Goal: Task Accomplishment & Management: Manage account settings

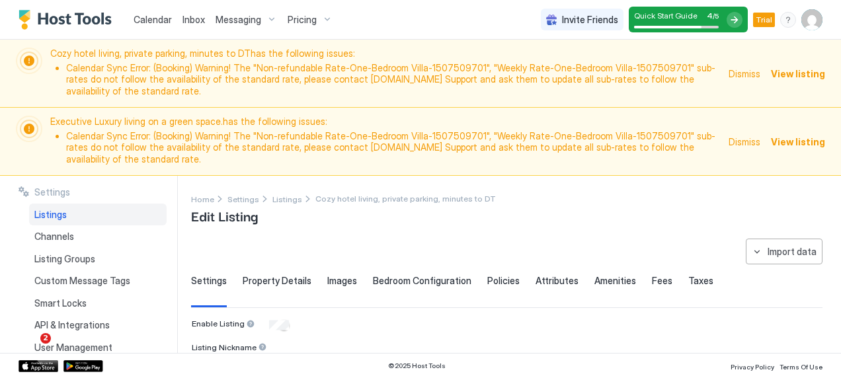
scroll to position [465, 0]
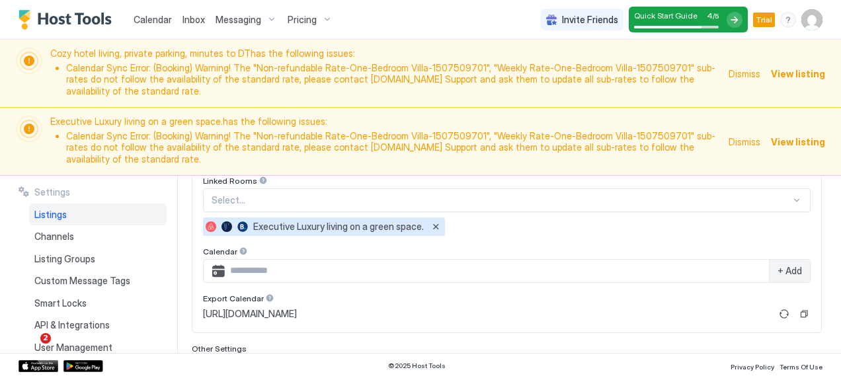
click at [783, 67] on span "View listing" at bounding box center [798, 74] width 54 height 14
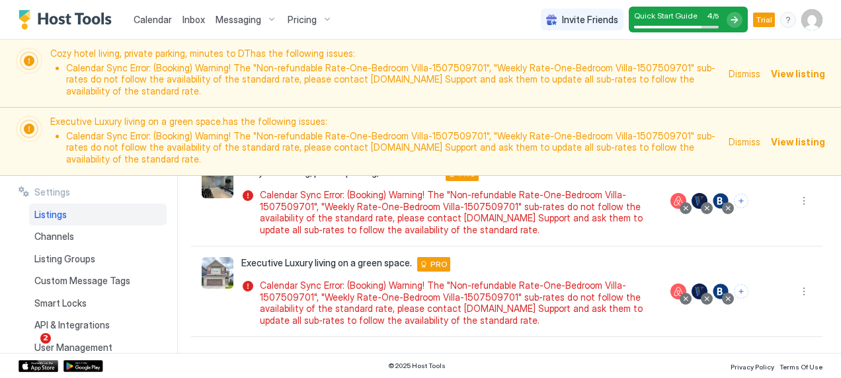
scroll to position [122, 0]
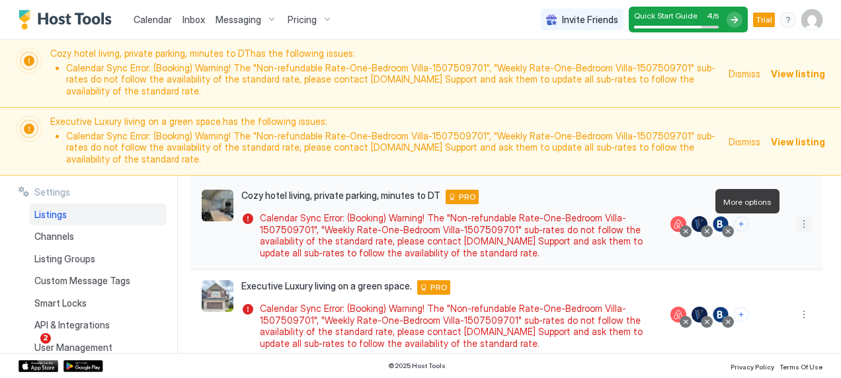
click at [796, 216] on button "More options" at bounding box center [804, 224] width 16 height 16
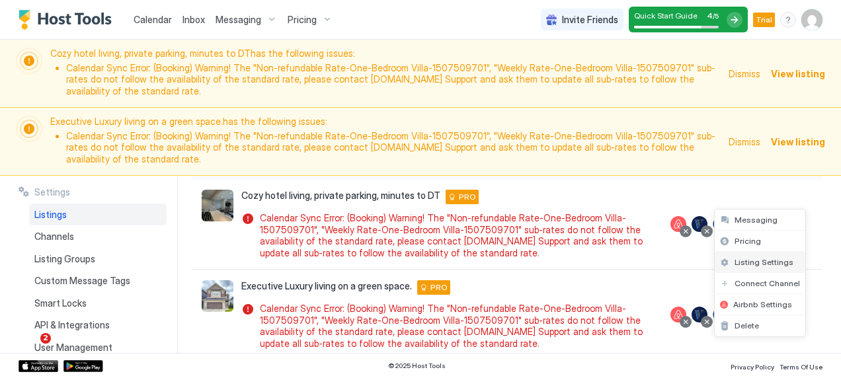
click at [762, 259] on span "Listing Settings" at bounding box center [764, 262] width 59 height 10
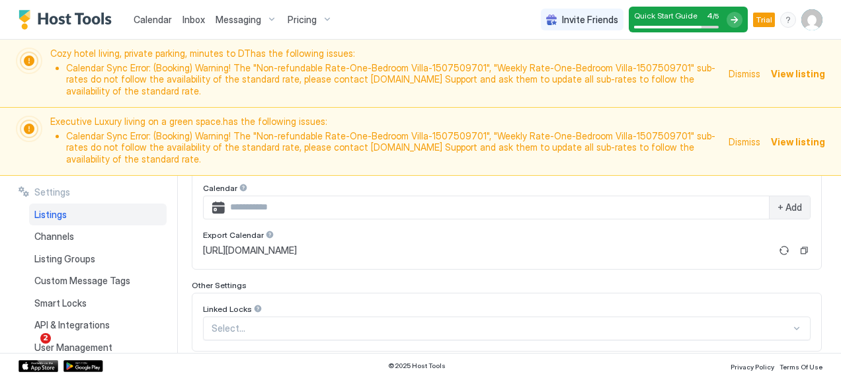
click at [145, 17] on span "Calendar" at bounding box center [153, 19] width 38 height 11
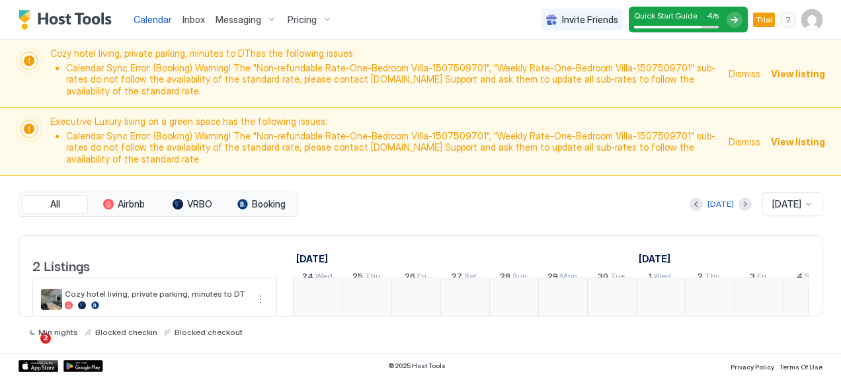
scroll to position [0, 735]
click at [320, 16] on div "Pricing" at bounding box center [310, 20] width 56 height 22
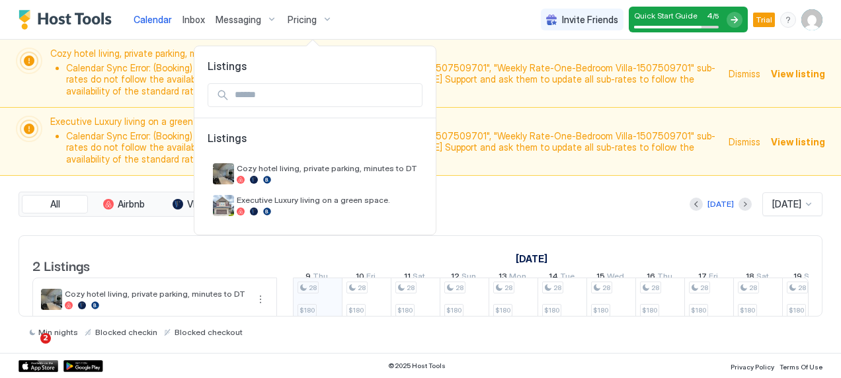
click at [269, 18] on div at bounding box center [420, 189] width 841 height 378
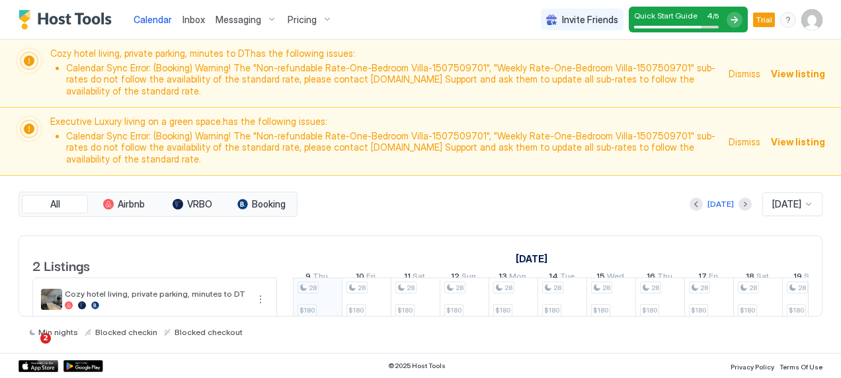
click at [269, 18] on div "Messaging" at bounding box center [246, 20] width 72 height 22
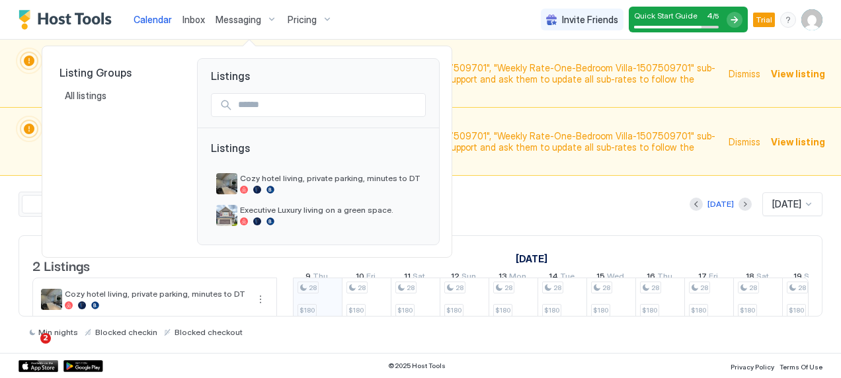
click at [190, 20] on div at bounding box center [420, 189] width 841 height 378
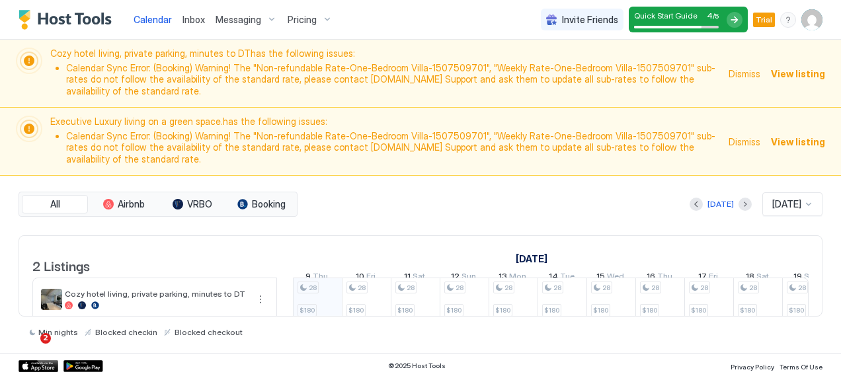
click at [190, 20] on span "Inbox" at bounding box center [193, 19] width 22 height 11
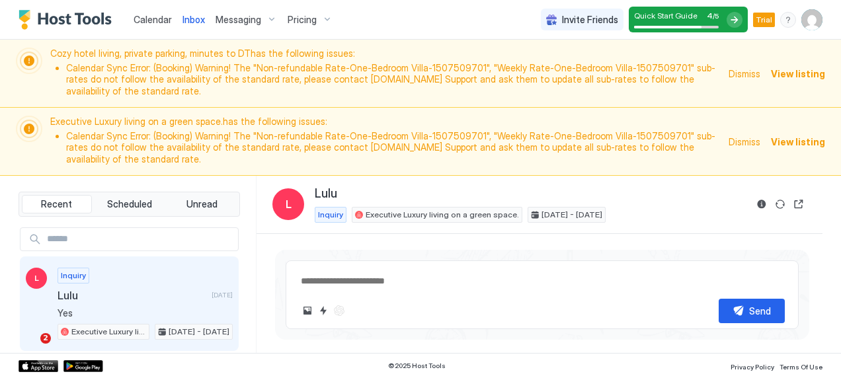
click at [163, 281] on div "Inquiry Lulu [DATE] Yes Executive Luxury living on a green space. [DATE] - [DAT…" at bounding box center [145, 304] width 175 height 73
click at [737, 19] on div at bounding box center [735, 20] width 16 height 16
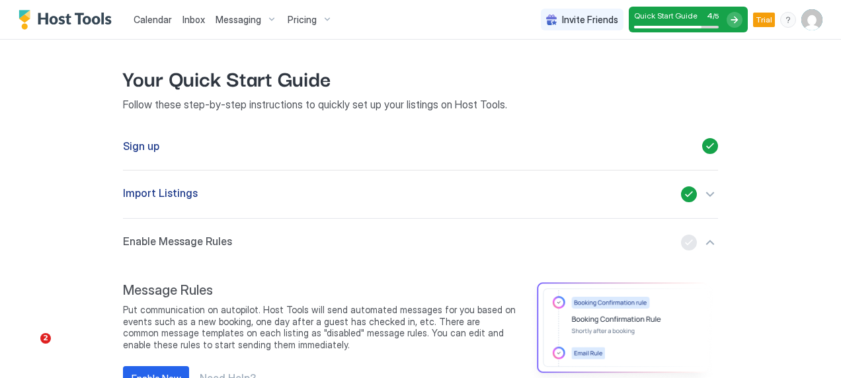
scroll to position [139, 0]
click at [699, 192] on div "button" at bounding box center [699, 195] width 37 height 16
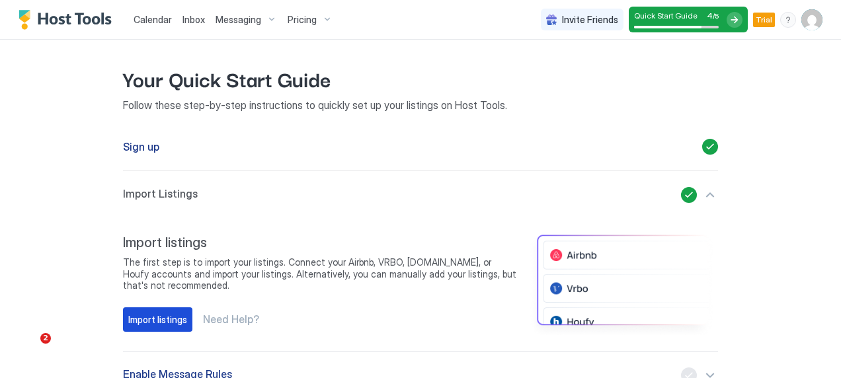
click at [159, 313] on div "Import listings" at bounding box center [157, 320] width 59 height 14
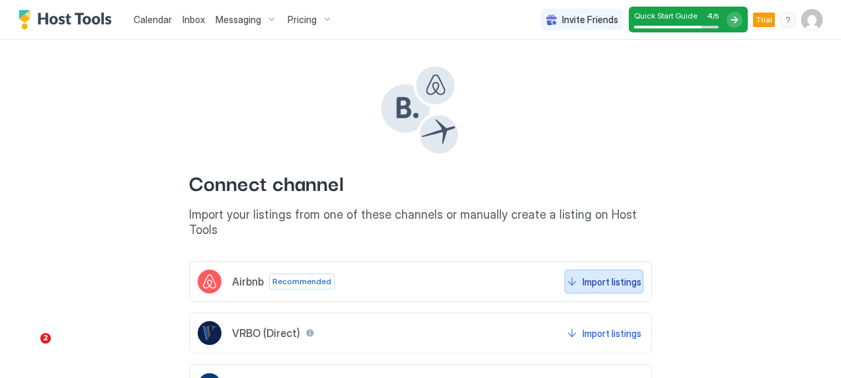
click at [597, 275] on div "Import listings" at bounding box center [611, 282] width 59 height 14
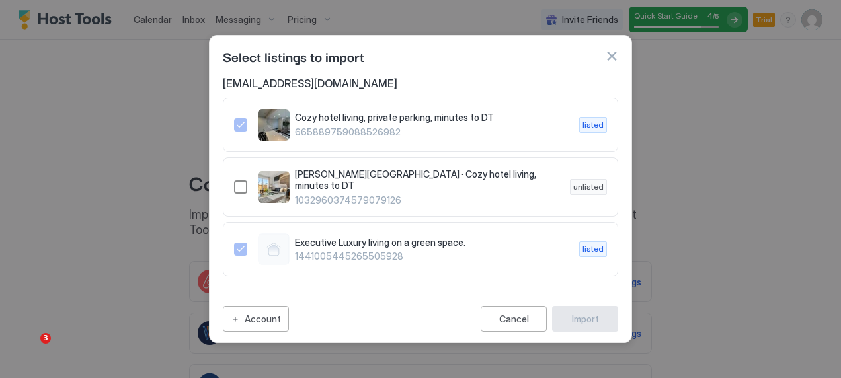
click at [242, 186] on div "1032960374579079126" at bounding box center [240, 187] width 13 height 13
click at [242, 186] on icon "1032960374579079126" at bounding box center [240, 186] width 7 height 5
click at [612, 60] on button "button" at bounding box center [611, 56] width 13 height 13
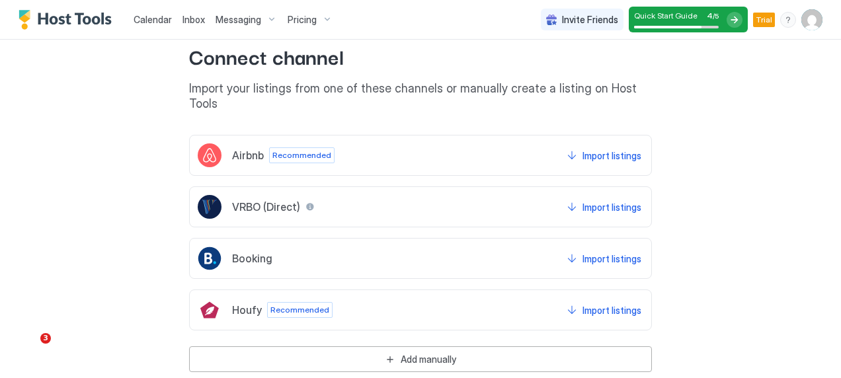
scroll to position [281, 0]
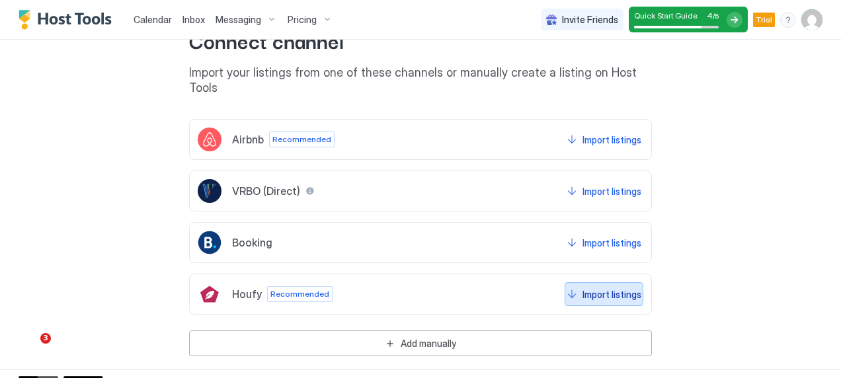
click at [586, 288] on div "Import listings" at bounding box center [611, 295] width 59 height 14
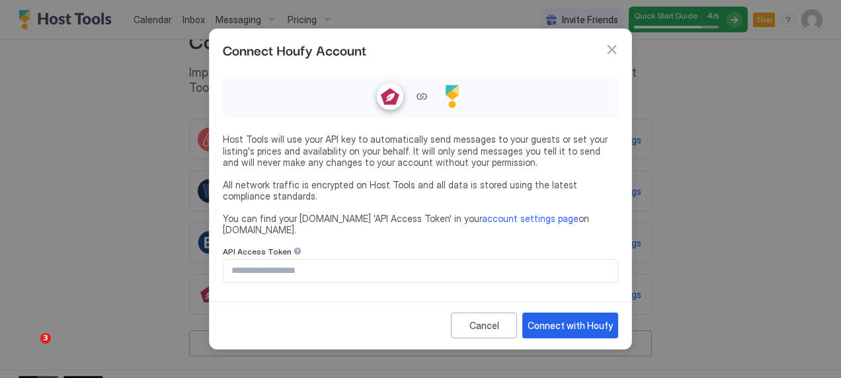
click at [686, 164] on div at bounding box center [420, 189] width 841 height 378
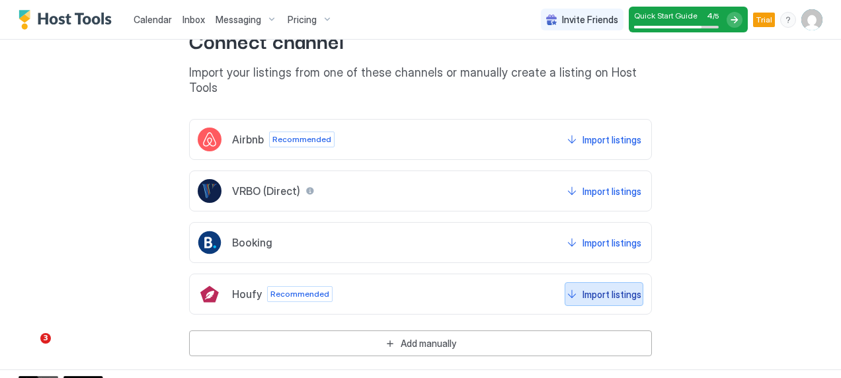
click at [585, 288] on div "Import listings" at bounding box center [611, 295] width 59 height 14
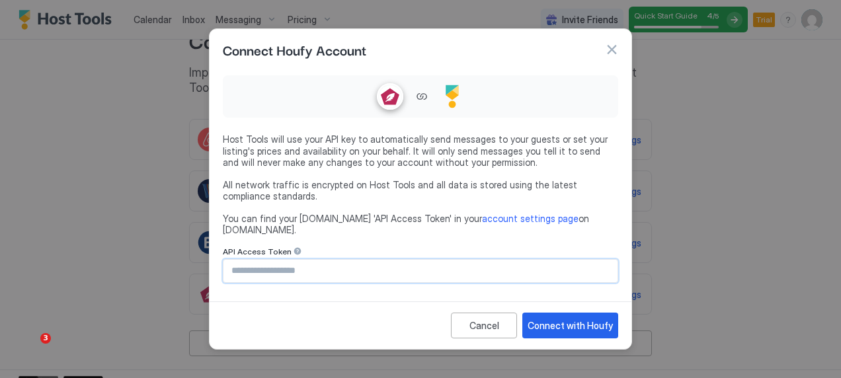
click at [343, 266] on input "Input Field" at bounding box center [420, 271] width 394 height 22
click at [550, 319] on div "Connect with Houfy" at bounding box center [570, 326] width 85 height 14
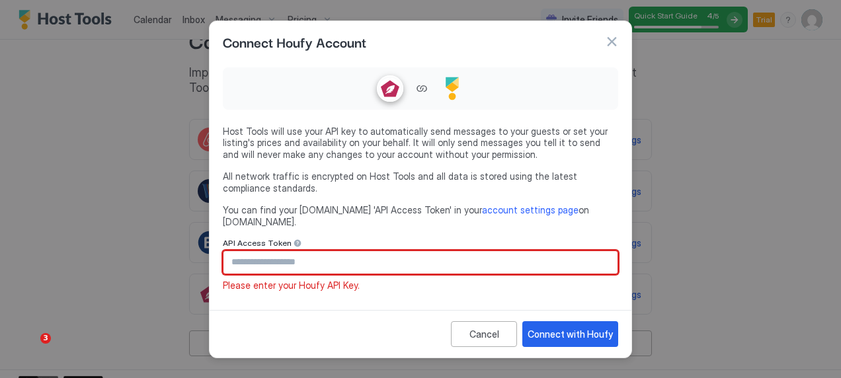
click at [268, 251] on input "Input Field" at bounding box center [420, 262] width 394 height 22
paste input "**********"
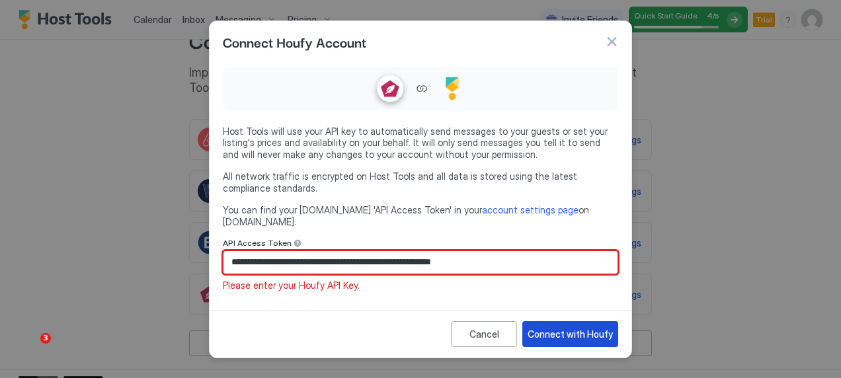
type input "**********"
click at [571, 333] on div "Connect with Houfy" at bounding box center [570, 334] width 85 height 14
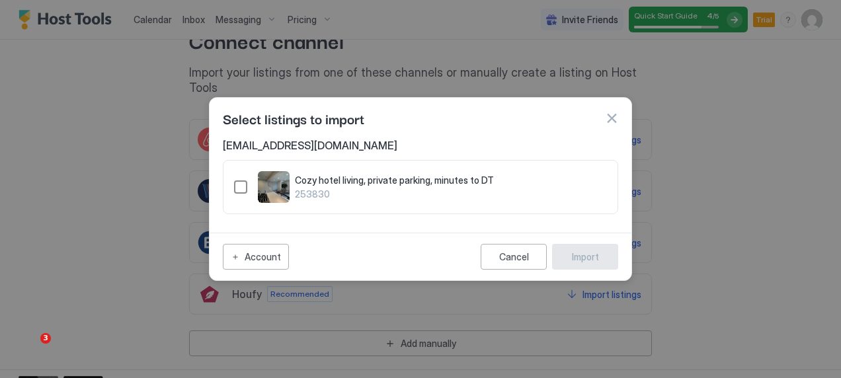
click at [239, 184] on div "253830" at bounding box center [240, 187] width 13 height 13
click at [578, 255] on div "Import" at bounding box center [585, 257] width 27 height 14
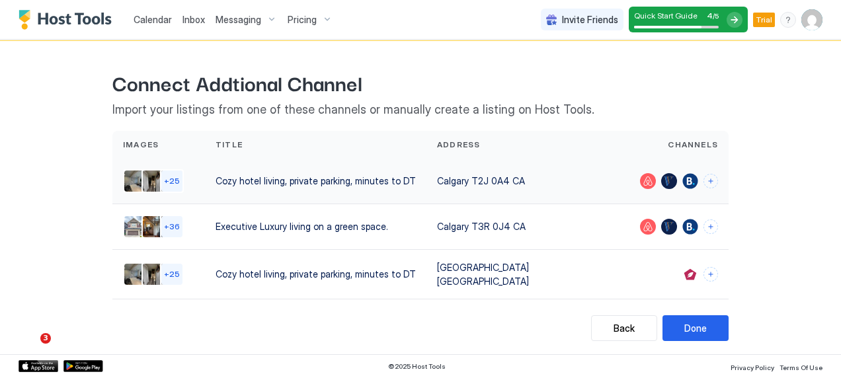
scroll to position [130, 0]
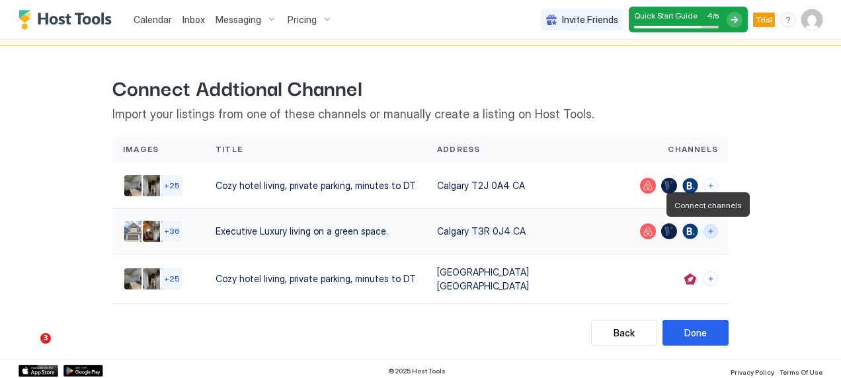
click at [705, 231] on button "Connect channels" at bounding box center [710, 231] width 15 height 15
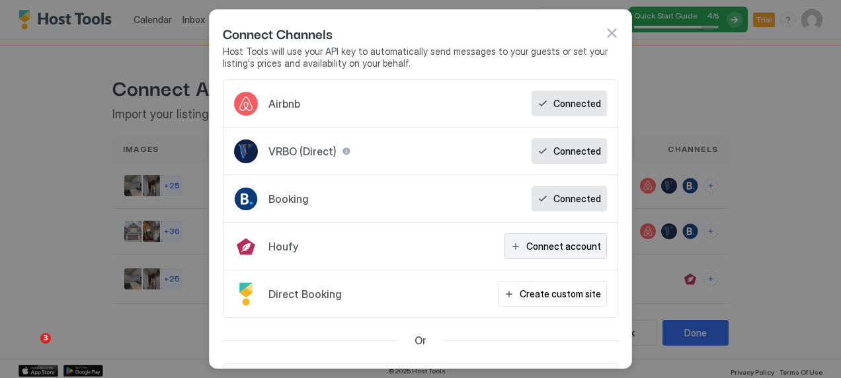
click at [543, 243] on div "Connect account" at bounding box center [563, 246] width 75 height 14
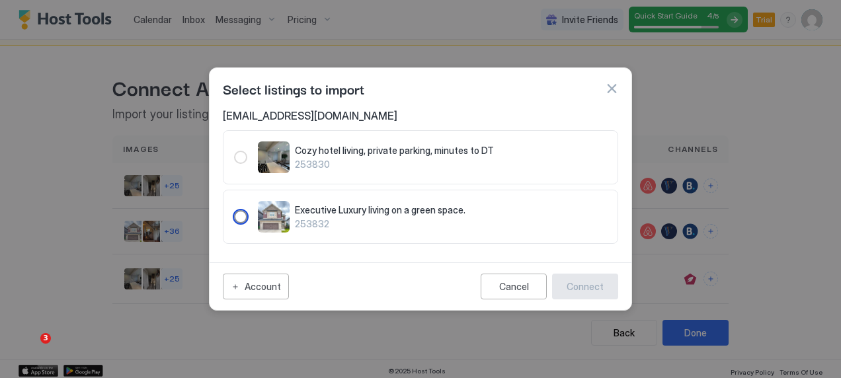
click at [339, 207] on span "Executive Luxury living on a green space." at bounding box center [451, 210] width 312 height 12
click at [581, 280] on div "Connect" at bounding box center [585, 287] width 37 height 14
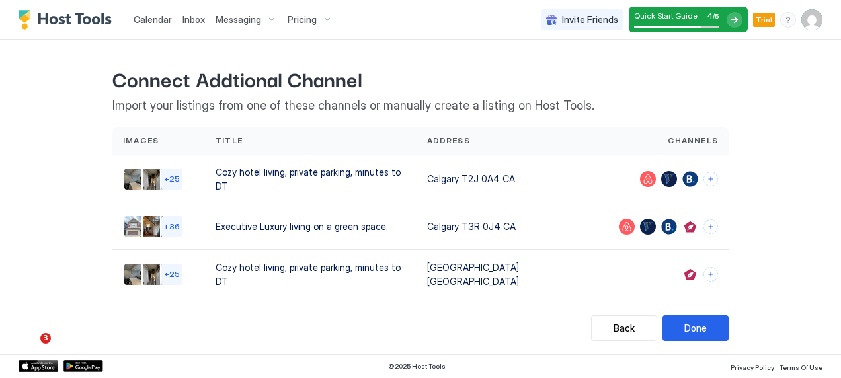
scroll to position [0, 0]
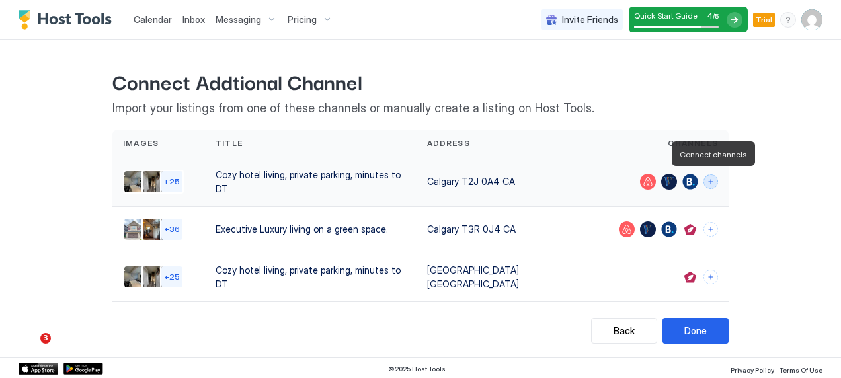
click at [707, 177] on button "Connect channels" at bounding box center [710, 182] width 15 height 15
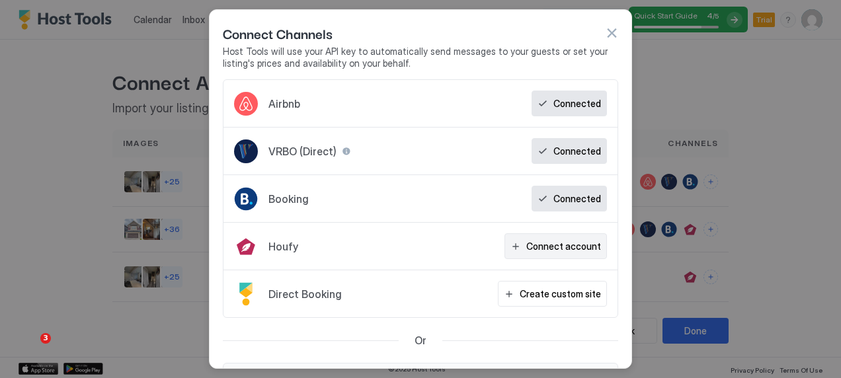
click at [526, 247] on div "Connect account" at bounding box center [563, 246] width 75 height 14
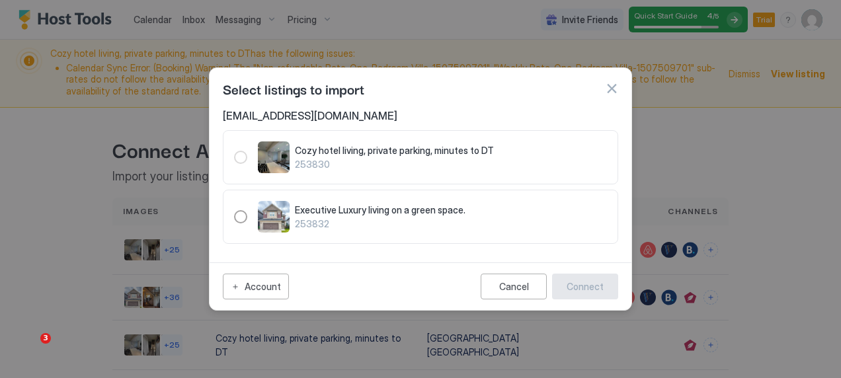
click at [323, 155] on span "Cozy hotel living, private parking, minutes to DT" at bounding box center [451, 151] width 312 height 12
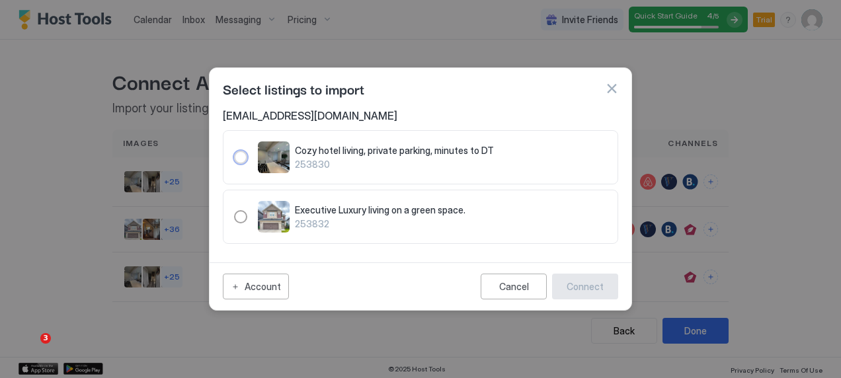
click at [239, 158] on div "253830" at bounding box center [240, 157] width 13 height 13
click at [237, 217] on div "253832" at bounding box center [240, 216] width 13 height 13
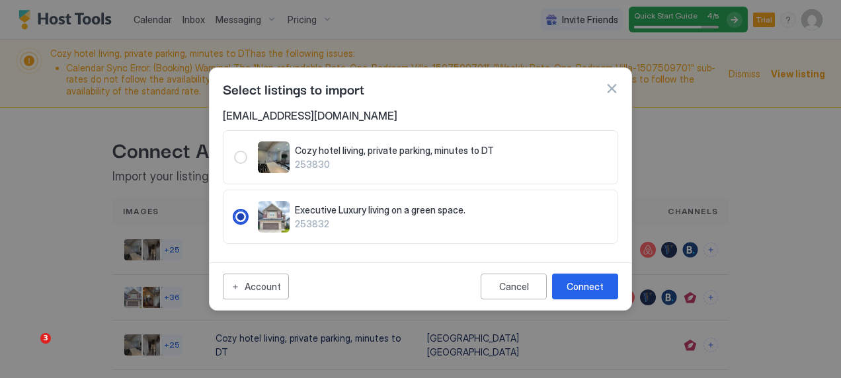
click at [237, 217] on icon "253832" at bounding box center [241, 217] width 8 height 8
drag, startPoint x: 236, startPoint y: 155, endPoint x: 610, endPoint y: 91, distance: 379.6
click at [610, 91] on div "Select listings to import [EMAIL_ADDRESS][DOMAIN_NAME] Cozy hotel living, priva…" at bounding box center [420, 188] width 423 height 243
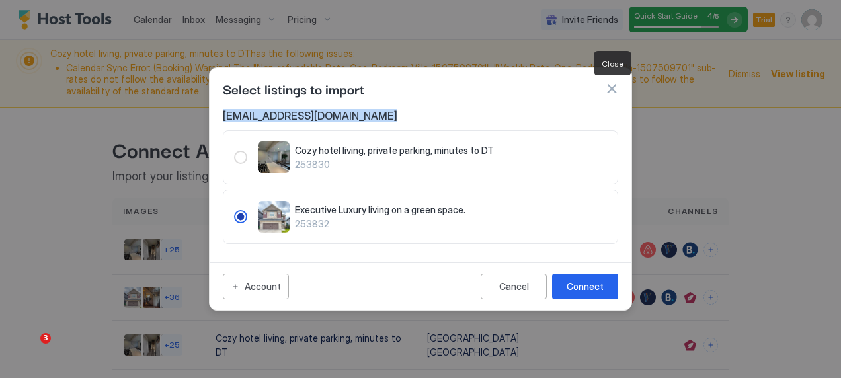
click at [610, 91] on button "button" at bounding box center [611, 88] width 13 height 13
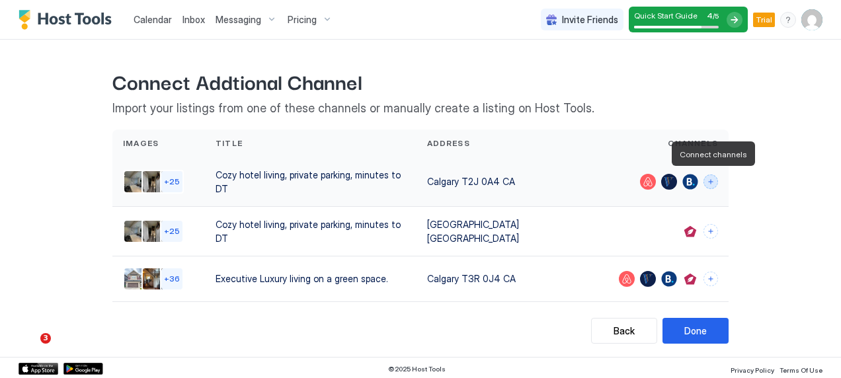
click at [711, 182] on button "Connect channels" at bounding box center [710, 182] width 15 height 15
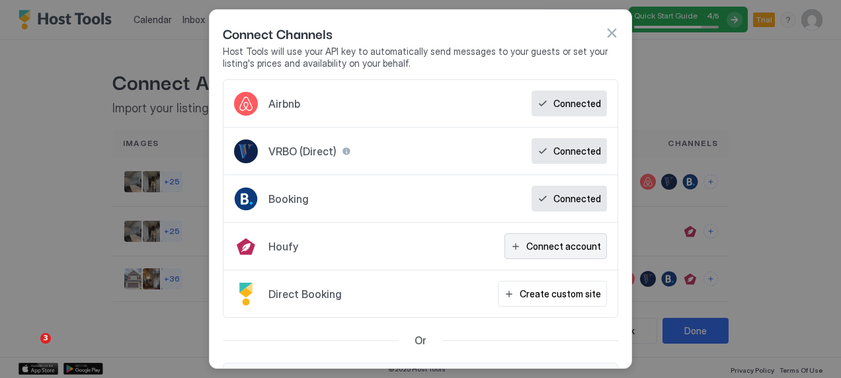
click at [552, 249] on div "Connect account" at bounding box center [563, 246] width 75 height 14
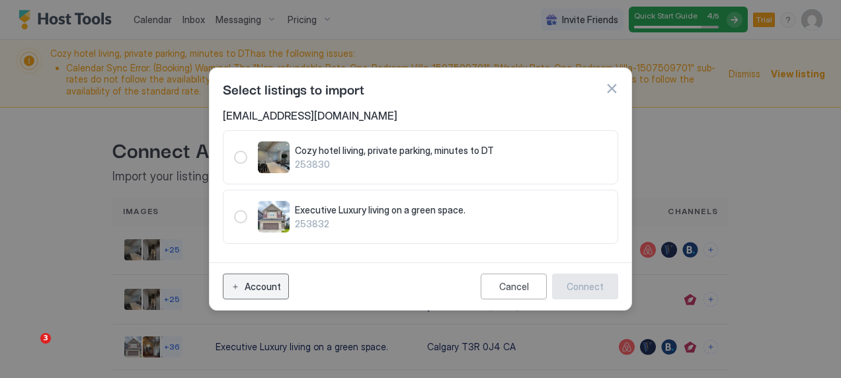
click at [261, 295] on button "Account" at bounding box center [256, 287] width 66 height 26
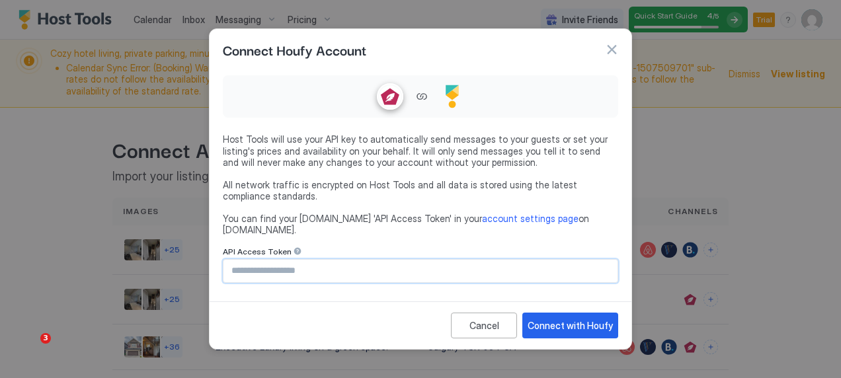
click at [328, 264] on input "Input Field" at bounding box center [420, 271] width 394 height 22
paste input "**********"
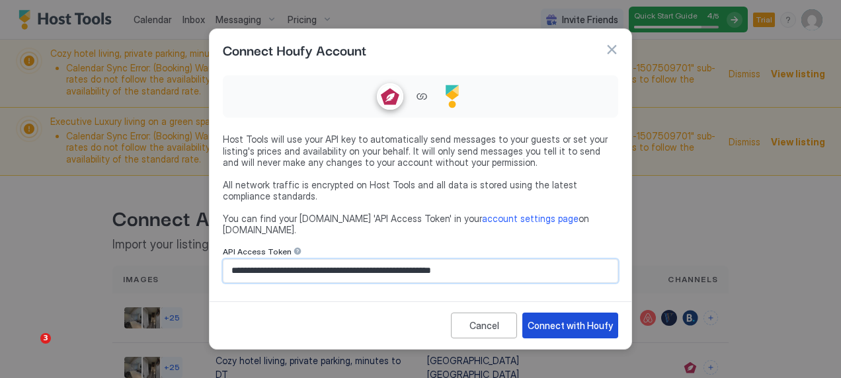
type input "**********"
click at [560, 319] on div "Connect with Houfy" at bounding box center [570, 326] width 85 height 14
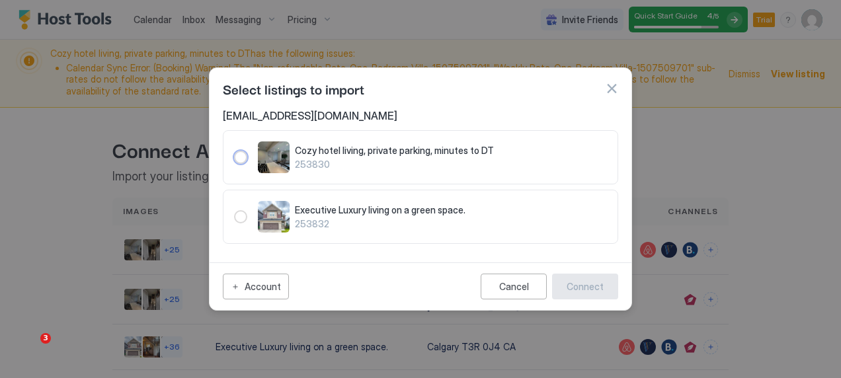
click at [315, 159] on span "253830" at bounding box center [451, 165] width 312 height 12
click at [502, 286] on div "Cancel" at bounding box center [514, 286] width 30 height 11
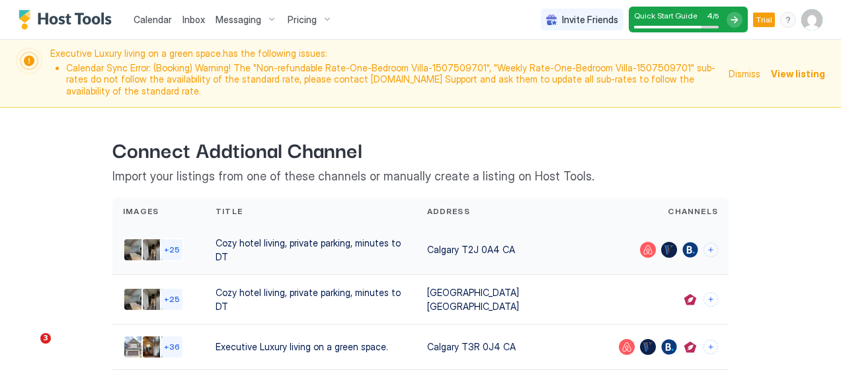
scroll to position [62, 0]
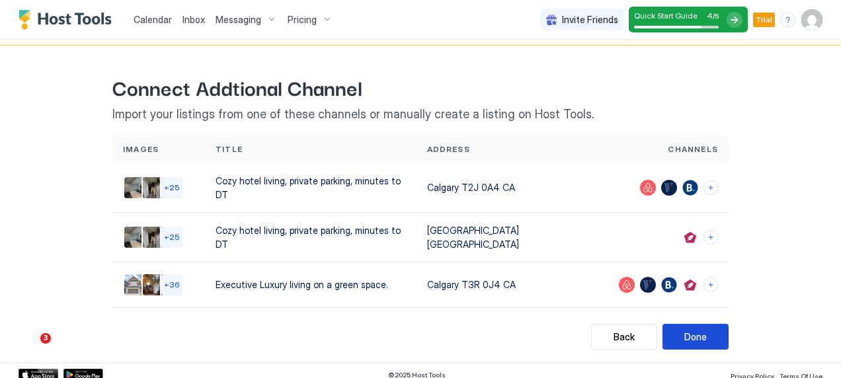
click at [684, 330] on div "Done" at bounding box center [695, 337] width 22 height 14
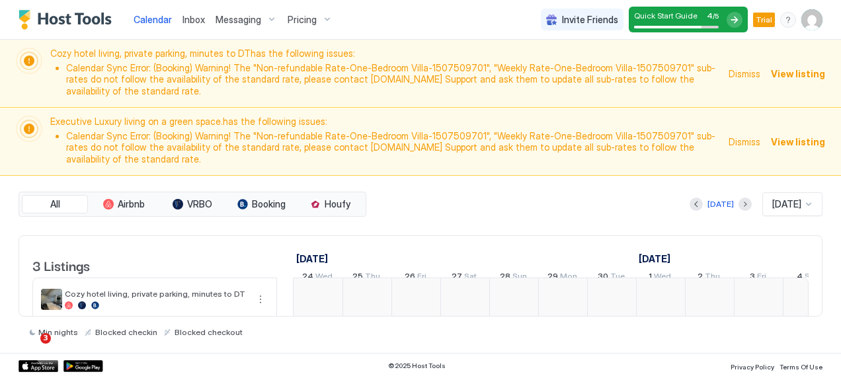
scroll to position [0, 735]
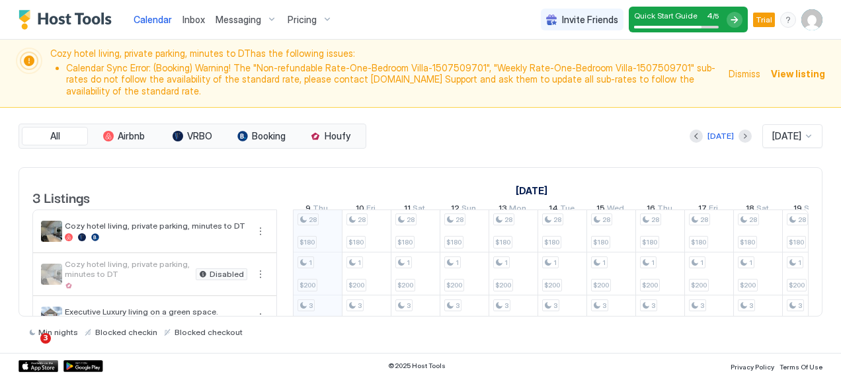
click at [193, 18] on span "Inbox" at bounding box center [193, 19] width 22 height 11
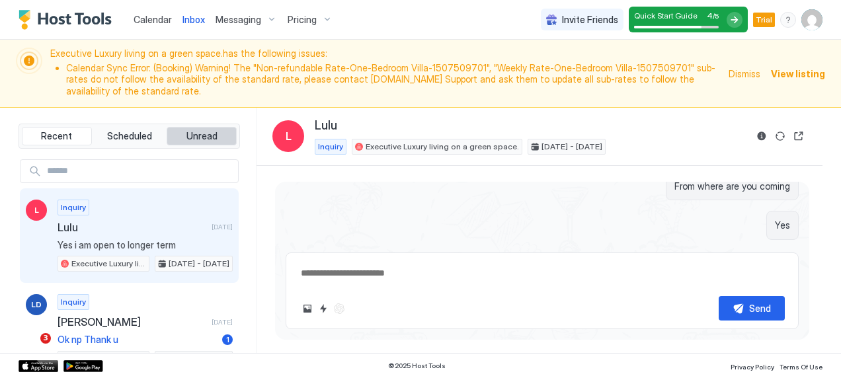
type textarea "*"
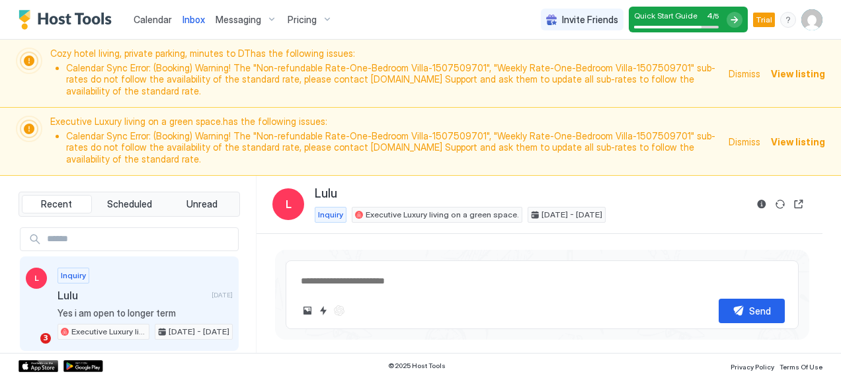
click at [795, 67] on span "View listing" at bounding box center [798, 74] width 54 height 14
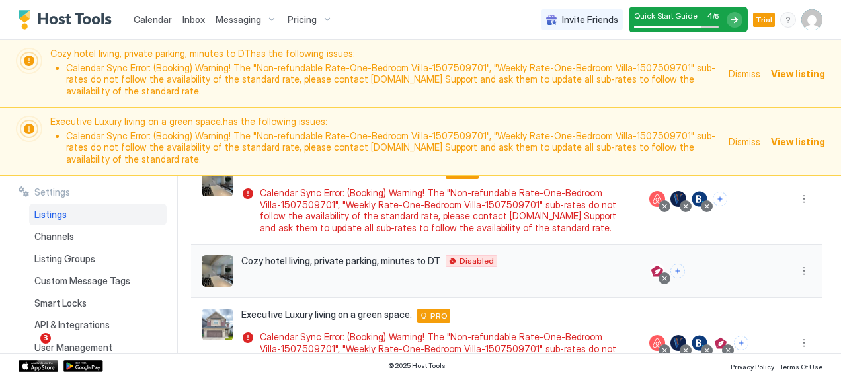
scroll to position [149, 0]
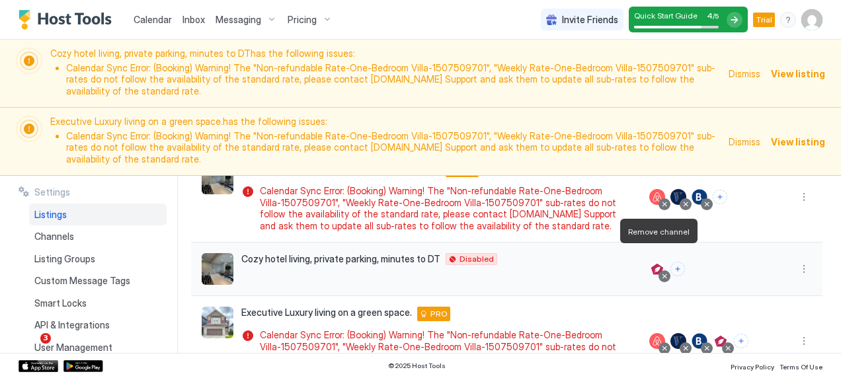
click at [661, 273] on div at bounding box center [664, 276] width 7 height 7
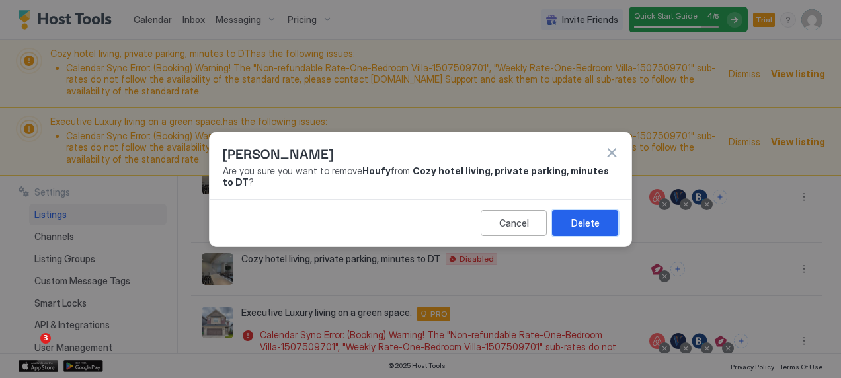
click at [575, 216] on div "Delete" at bounding box center [585, 223] width 28 height 14
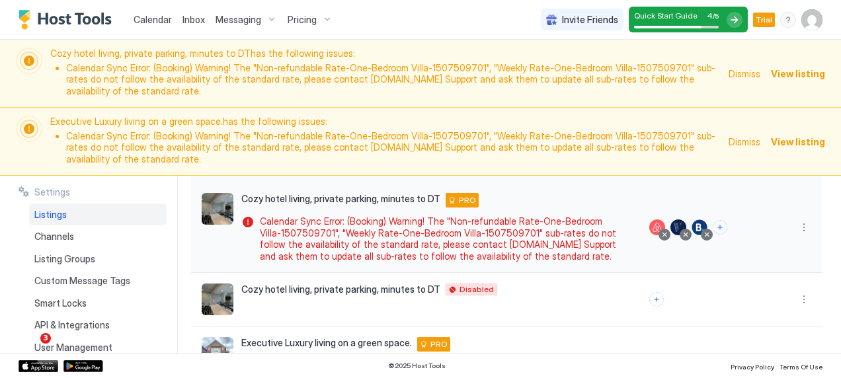
scroll to position [118, 0]
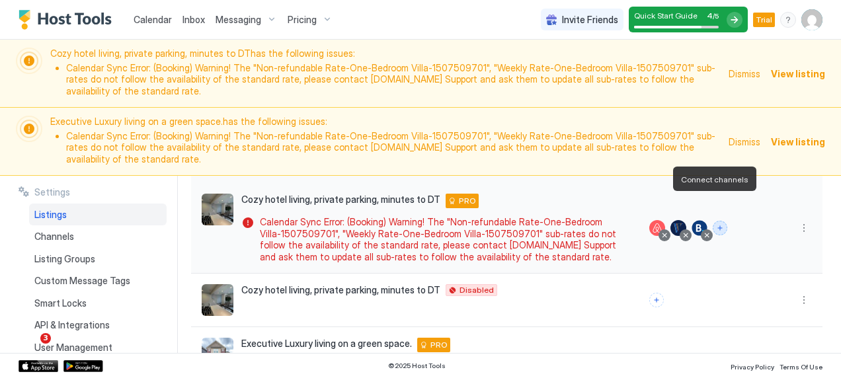
click at [713, 221] on button "Connect channels" at bounding box center [720, 228] width 15 height 15
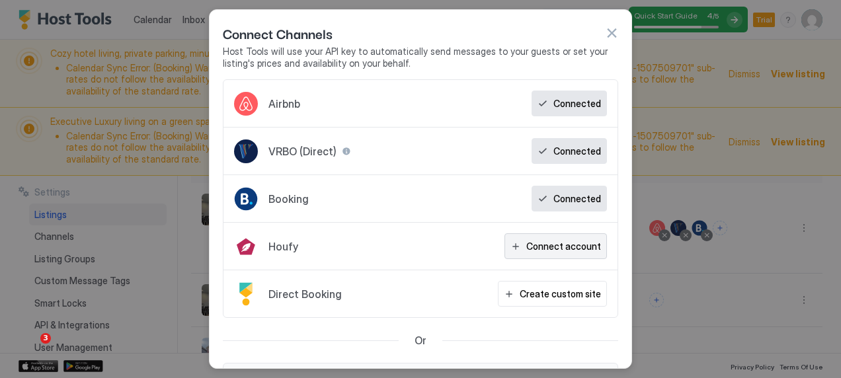
click at [546, 249] on div "Connect account" at bounding box center [563, 246] width 75 height 14
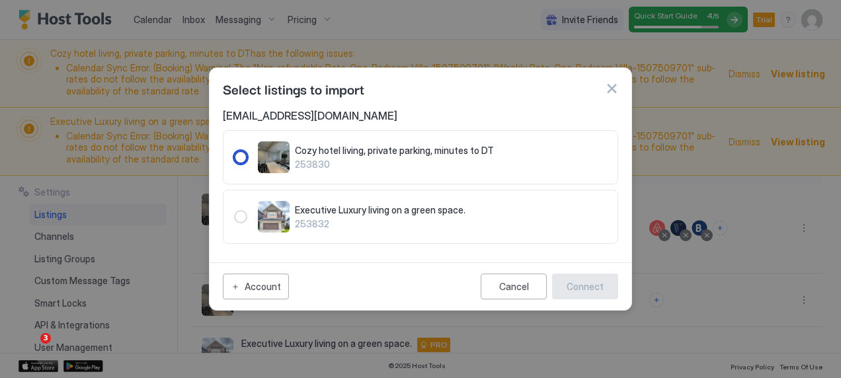
click at [338, 157] on div "Cozy hotel living, private parking, minutes to DT 253830" at bounding box center [451, 158] width 312 height 26
click at [579, 283] on div "Connect" at bounding box center [585, 287] width 37 height 14
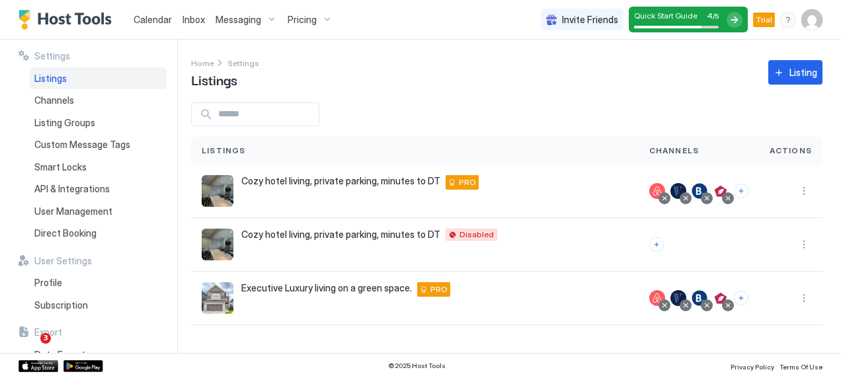
scroll to position [0, 0]
click at [803, 243] on button "More options" at bounding box center [804, 245] width 16 height 16
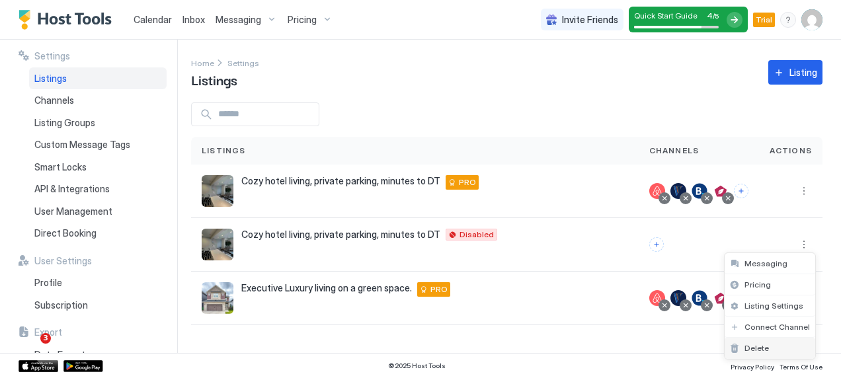
click at [756, 344] on span "Delete" at bounding box center [756, 348] width 24 height 10
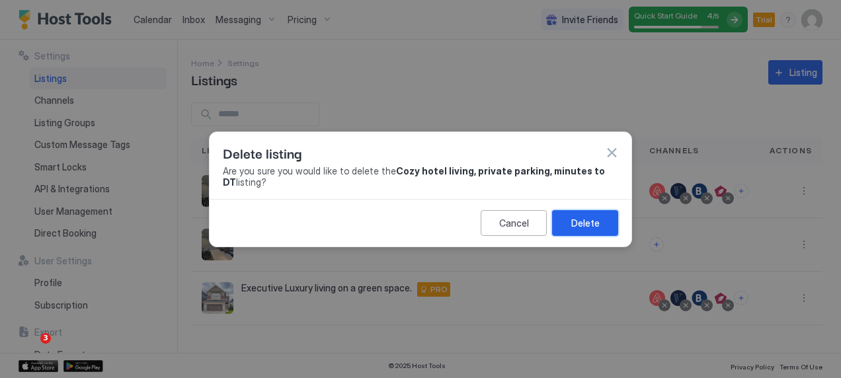
click at [575, 221] on div "Delete" at bounding box center [585, 223] width 28 height 14
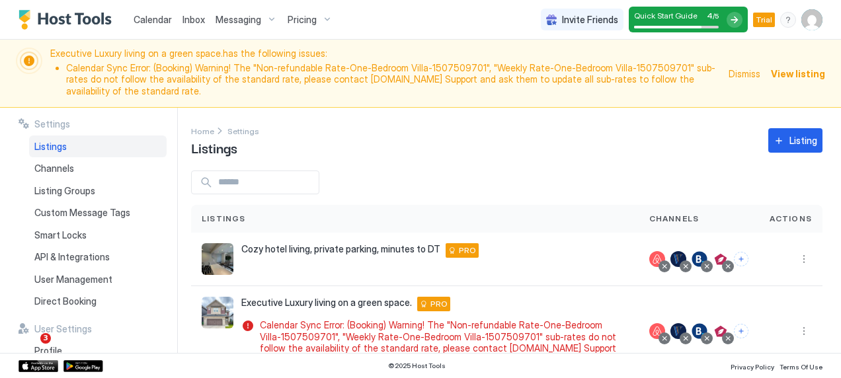
click at [76, 108] on div "Settings Listings Channels Listing Groups Custom Message Tags Smart Locks API &…" at bounding box center [98, 230] width 159 height 245
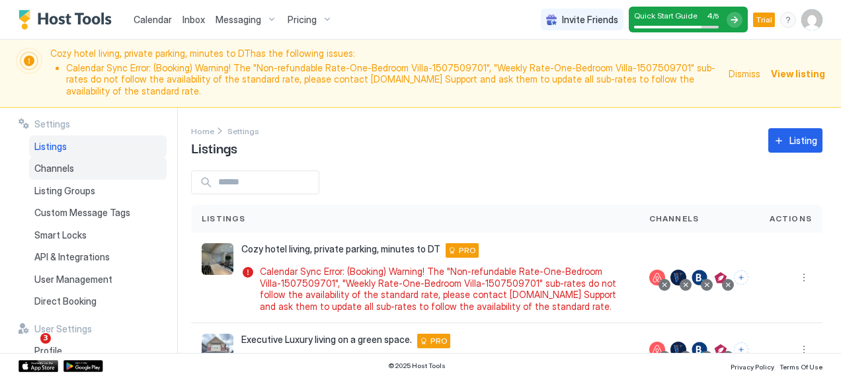
click at [56, 209] on div "Custom Message Tags" at bounding box center [98, 213] width 138 height 22
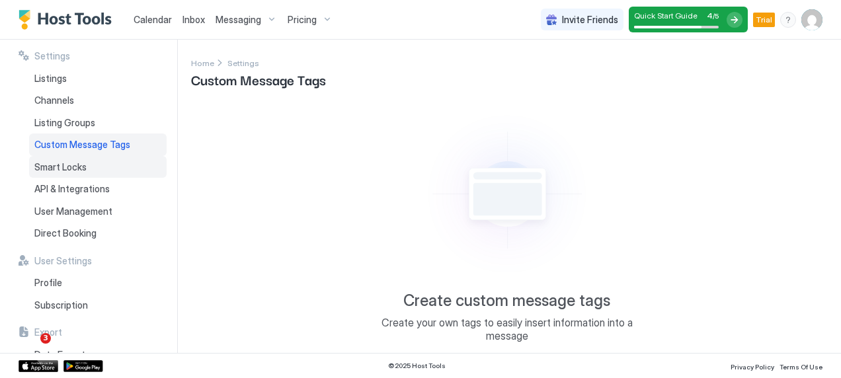
click at [60, 157] on div "Smart Locks" at bounding box center [98, 167] width 138 height 22
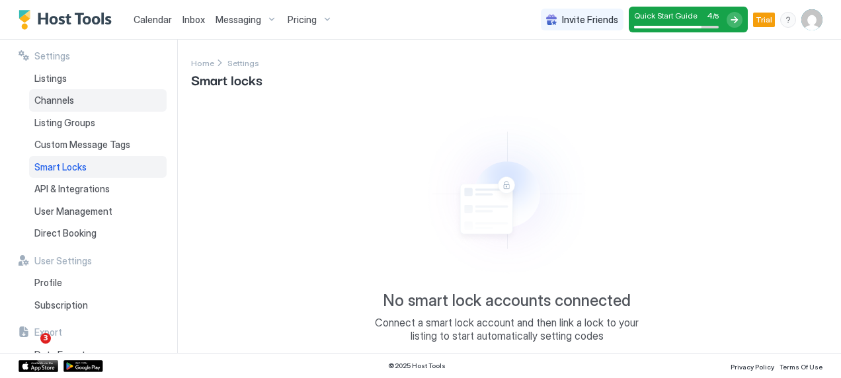
click at [56, 97] on span "Channels" at bounding box center [54, 101] width 40 height 12
